Goal: Navigation & Orientation: Find specific page/section

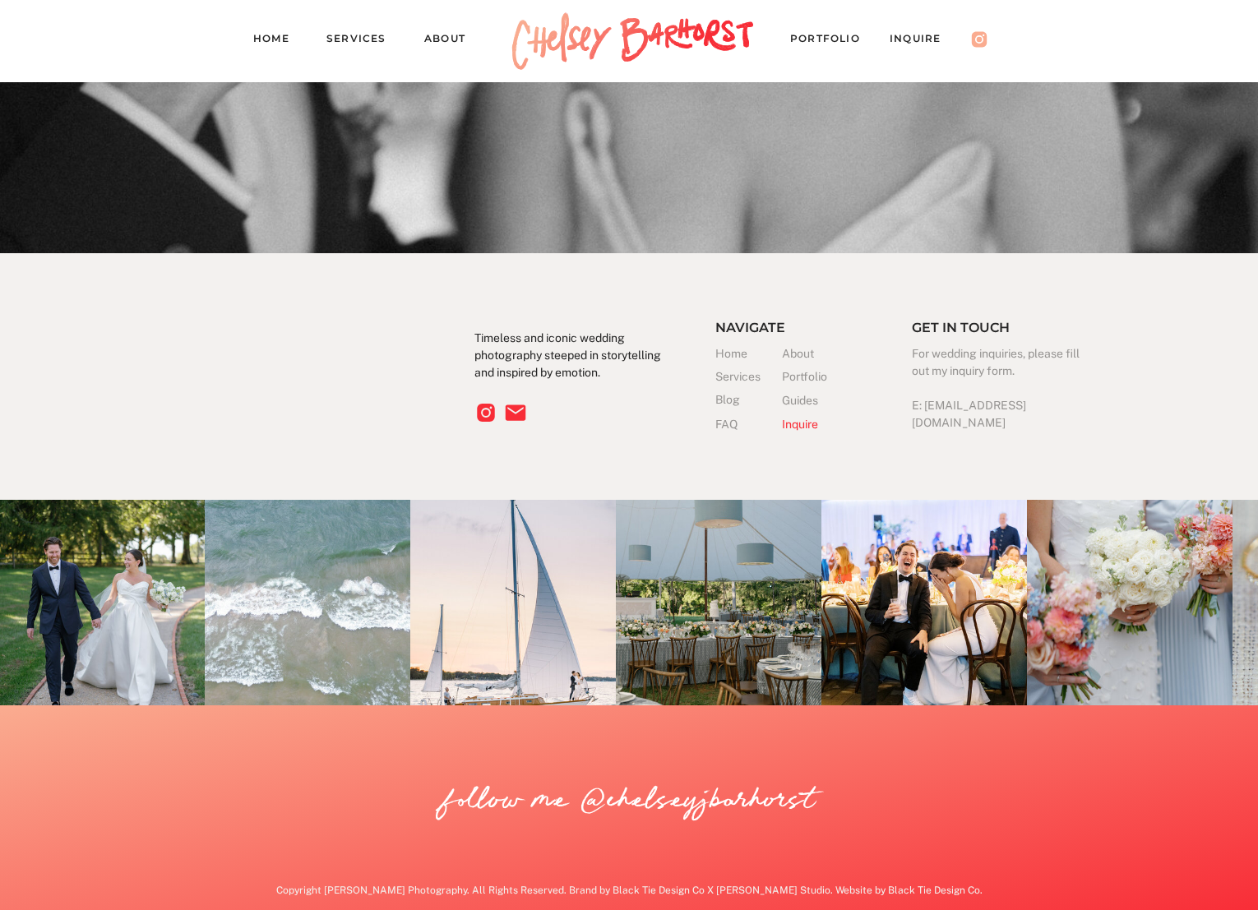
scroll to position [5239, 0]
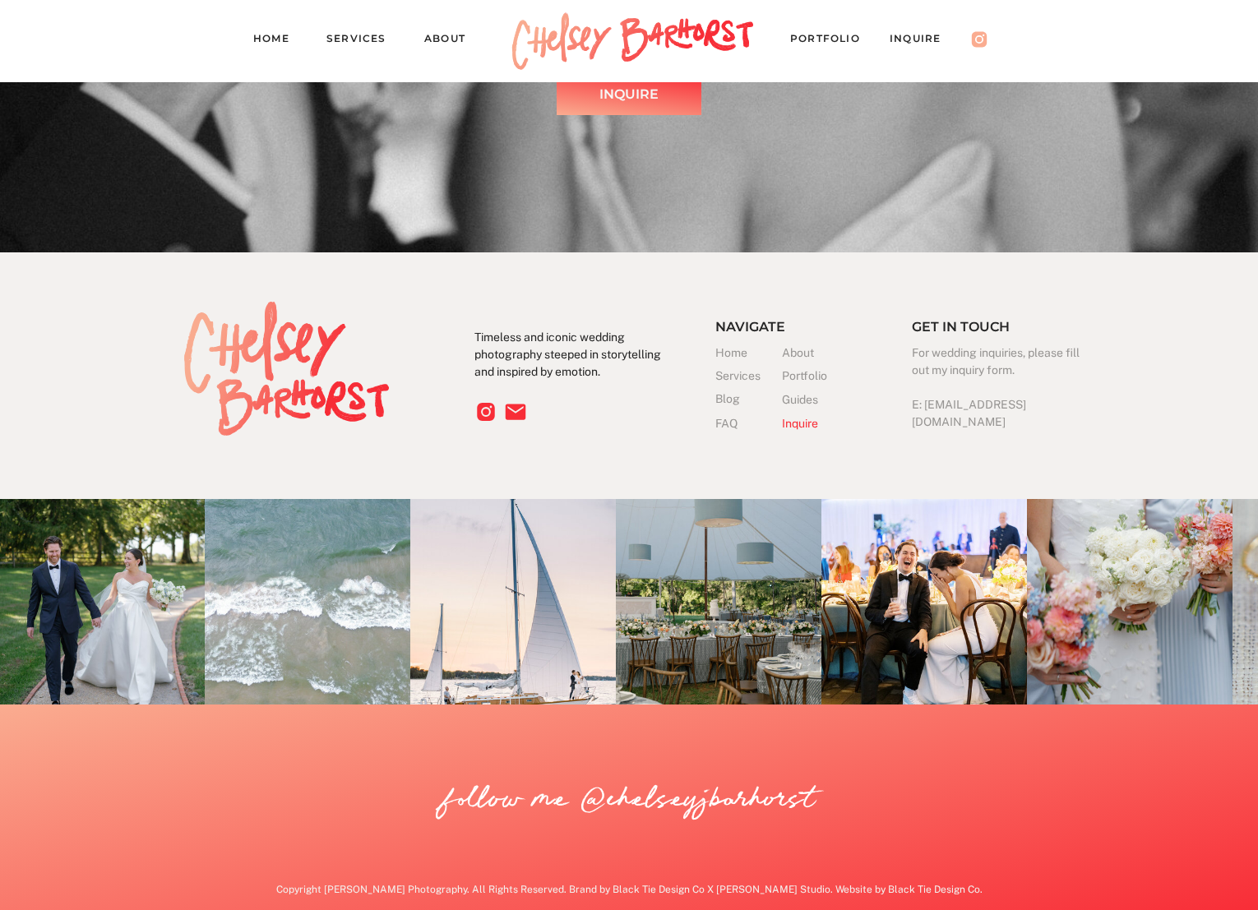
click at [796, 349] on h3 "About" at bounding box center [815, 352] width 67 height 17
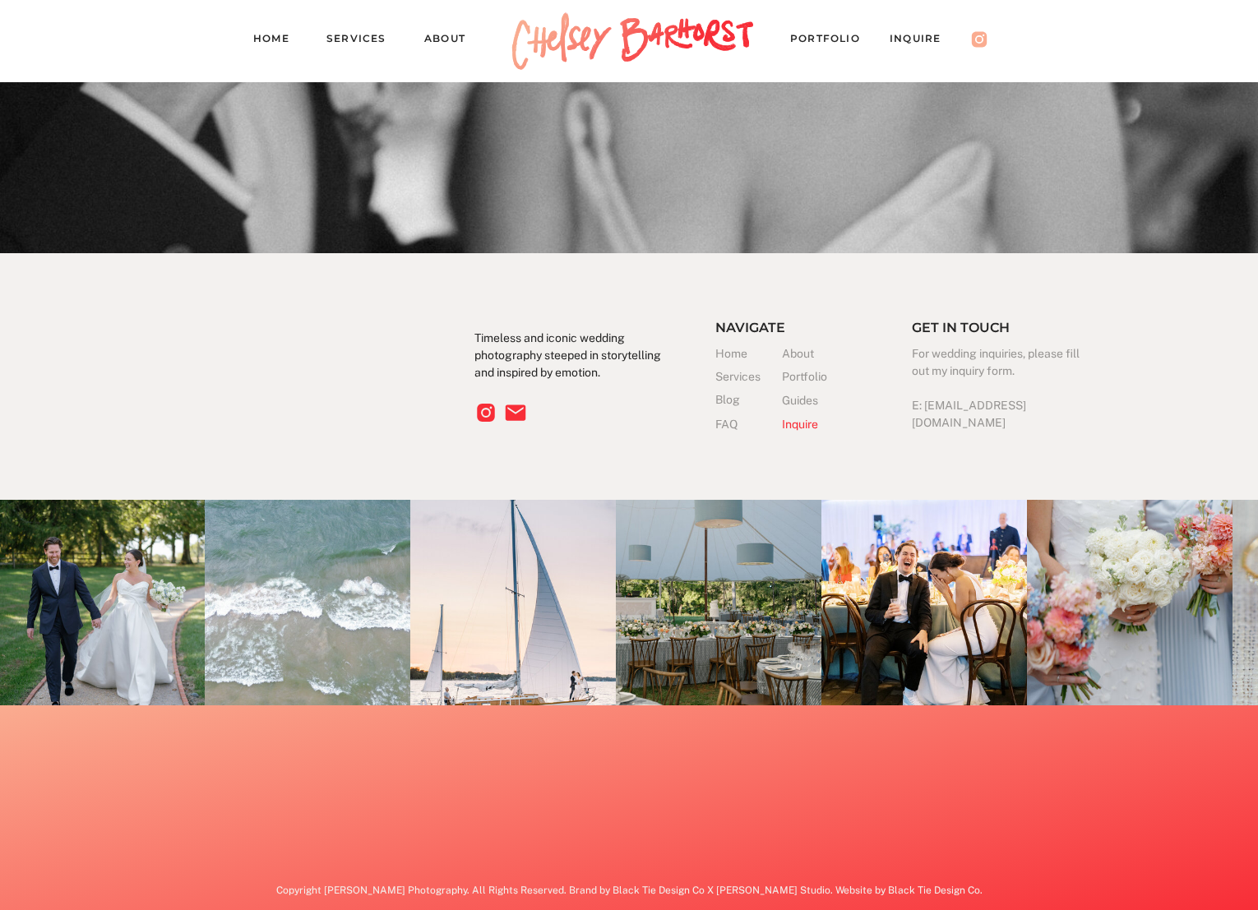
scroll to position [3126, 0]
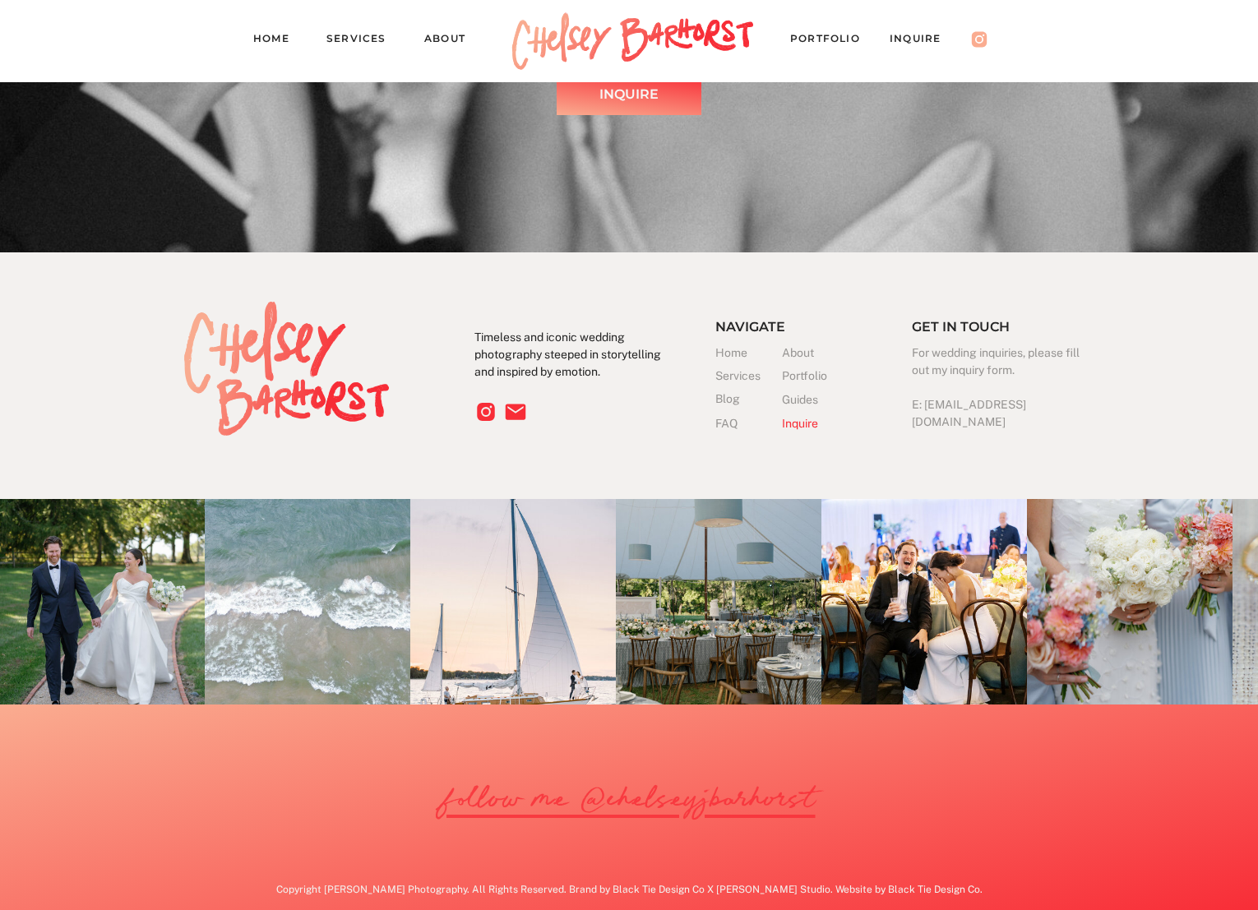
click at [701, 800] on link "follow me @chelseyjbarhorst" at bounding box center [630, 800] width 372 height 48
click at [804, 374] on h3 "Portfolio" at bounding box center [815, 375] width 67 height 17
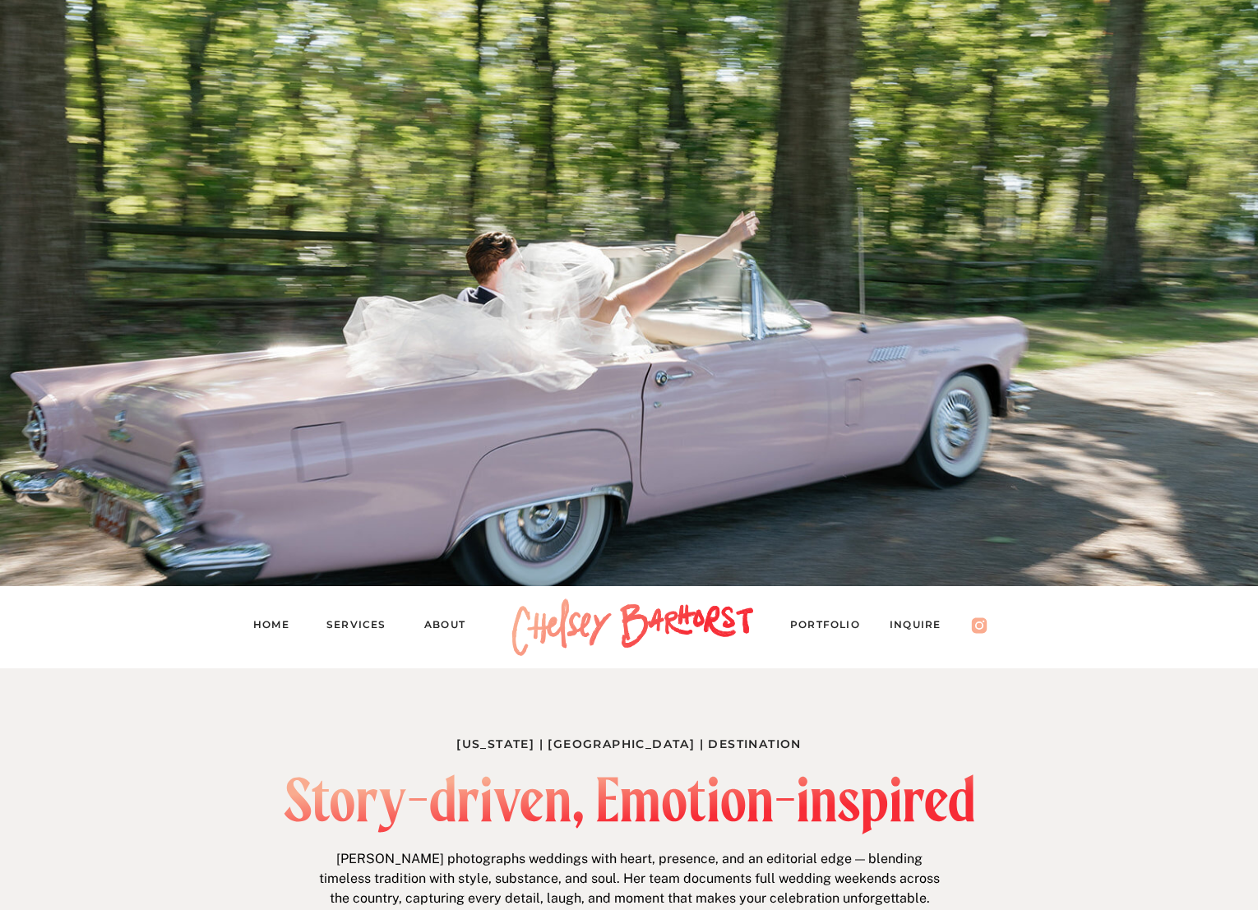
drag, startPoint x: 1155, startPoint y: 216, endPoint x: 821, endPoint y: 239, distance: 334.5
drag, startPoint x: 673, startPoint y: 270, endPoint x: 451, endPoint y: 282, distance: 222.2
